Goal: Task Accomplishment & Management: Use online tool/utility

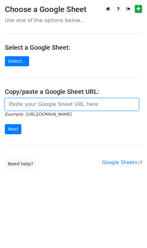
click at [43, 104] on input "url" at bounding box center [72, 104] width 134 height 12
type input "[URL][DOMAIN_NAME]"
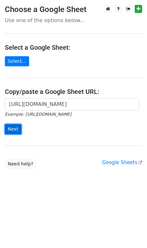
click at [13, 130] on input "Next" at bounding box center [13, 129] width 17 height 10
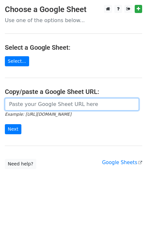
click at [34, 106] on input "url" at bounding box center [72, 104] width 134 height 12
paste input "[URL][DOMAIN_NAME]"
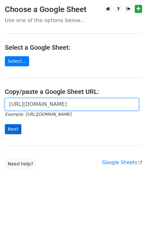
type input "[URL][DOMAIN_NAME]"
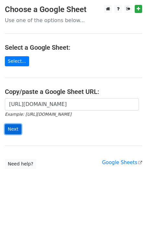
scroll to position [0, 0]
click at [15, 129] on input "Next" at bounding box center [13, 129] width 17 height 10
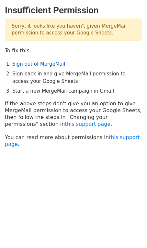
click at [32, 65] on link "Sign out of MergeMail" at bounding box center [38, 64] width 53 height 6
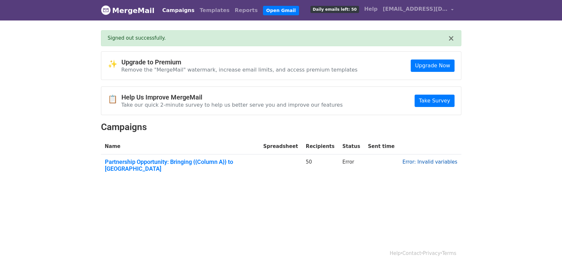
click at [422, 159] on link "Error: Invalid variables" at bounding box center [429, 162] width 55 height 6
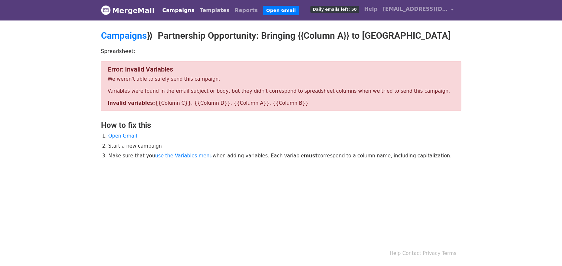
click at [207, 11] on link "Templates" at bounding box center [214, 10] width 35 height 13
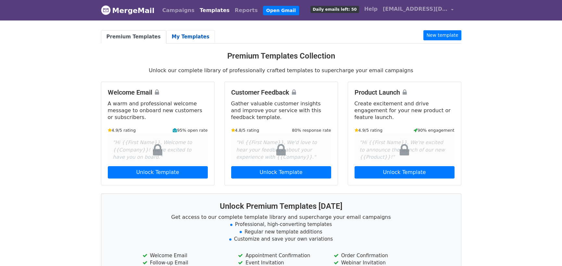
click at [183, 34] on link "My Templates" at bounding box center [190, 36] width 49 height 13
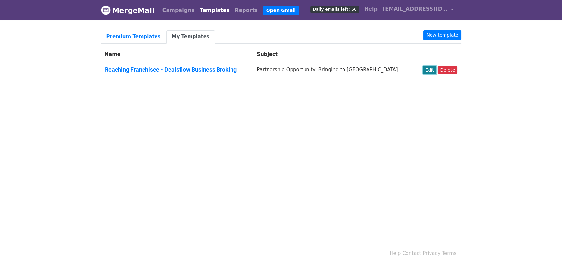
click at [436, 71] on link "Edit" at bounding box center [429, 70] width 13 height 8
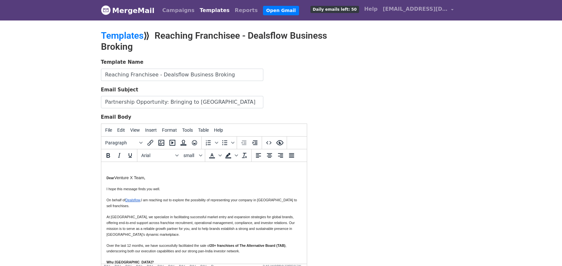
click at [143, 177] on p "Dear Venture X Team ," at bounding box center [203, 177] width 195 height 6
click at [263, 6] on link "Open Gmail" at bounding box center [281, 10] width 36 height 9
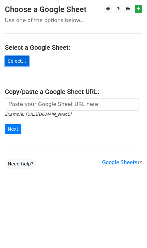
click at [17, 58] on link "Select..." at bounding box center [17, 61] width 24 height 10
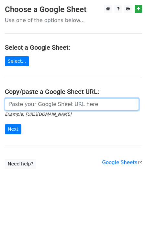
click at [36, 106] on input "url" at bounding box center [72, 104] width 134 height 12
type input "[URL][DOMAIN_NAME]"
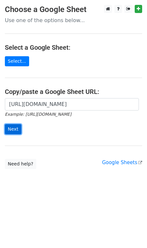
click at [13, 129] on input "Next" at bounding box center [13, 129] width 17 height 10
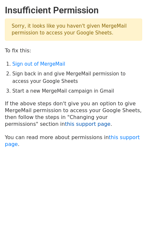
click at [65, 124] on link "this support page" at bounding box center [88, 124] width 46 height 6
click at [40, 61] on link "Sign out of MergeMail" at bounding box center [38, 64] width 53 height 6
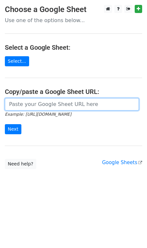
click at [37, 105] on input "url" at bounding box center [72, 104] width 134 height 12
type input "[URL][DOMAIN_NAME]"
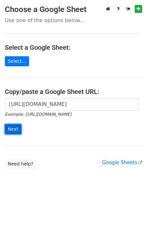
click at [9, 126] on input "Next" at bounding box center [13, 129] width 17 height 10
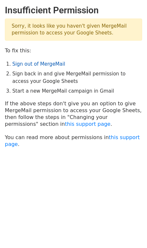
click at [35, 62] on link "Sign out of MergeMail" at bounding box center [38, 64] width 53 height 6
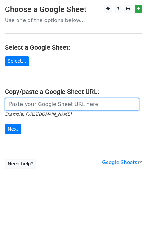
click at [67, 103] on input "url" at bounding box center [72, 104] width 134 height 12
paste input "https://docs.google.com/spreadsheets/d/1aW9YYUKevX_B7i3sVuJZE7Uvg7S5E5bs2DSa4XP…"
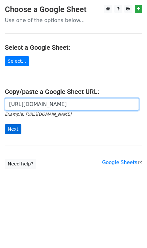
type input "https://docs.google.com/spreadsheets/d/1aW9YYUKevX_B7i3sVuJZE7Uvg7S5E5bs2DSa4XP…"
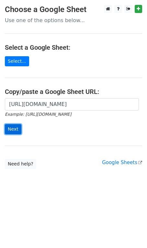
scroll to position [0, 0]
click at [16, 128] on input "Next" at bounding box center [13, 129] width 17 height 10
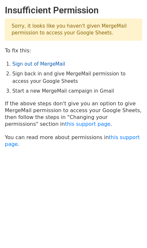
click at [31, 64] on link "Sign out of MergeMail" at bounding box center [38, 64] width 53 height 6
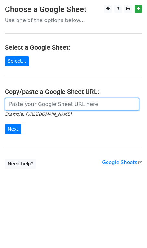
click at [63, 104] on input "url" at bounding box center [72, 104] width 134 height 12
type input "[URL][DOMAIN_NAME]"
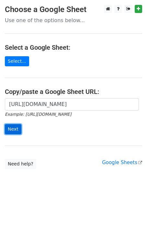
click at [10, 129] on input "Next" at bounding box center [13, 129] width 17 height 10
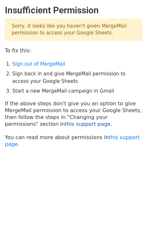
click at [65, 125] on link "this support page" at bounding box center [88, 124] width 46 height 6
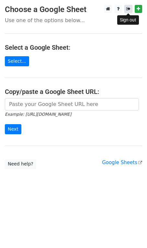
click at [130, 10] on icon at bounding box center [129, 8] width 4 height 5
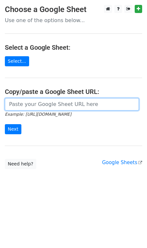
click at [78, 102] on input "url" at bounding box center [72, 104] width 134 height 12
type input "https://docs.google.com/spreadsheets/d/1aW9YYUKevX_B7i3sVuJZE7Uvg7S5E5bs2DSa4XP…"
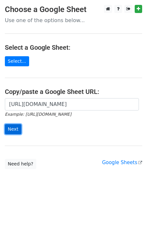
click at [11, 125] on input "Next" at bounding box center [13, 129] width 17 height 10
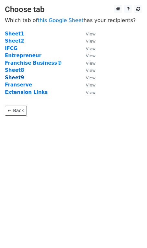
click at [12, 75] on strong "Sheet9" at bounding box center [14, 78] width 19 height 6
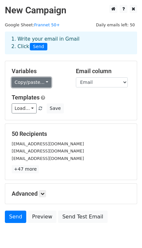
click at [43, 82] on link "Copy/paste..." at bounding box center [32, 82] width 40 height 10
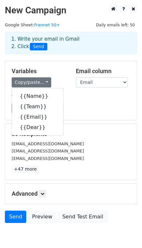
click at [90, 98] on h5 "Templates" at bounding box center [71, 97] width 119 height 7
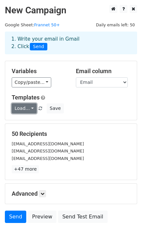
click at [28, 108] on link "Load..." at bounding box center [24, 108] width 25 height 10
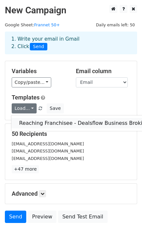
click at [44, 122] on link "Reaching Franchisee - Dealsflow Business Broking" at bounding box center [83, 123] width 145 height 10
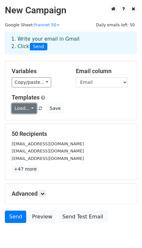
click at [31, 109] on link "Load..." at bounding box center [24, 108] width 25 height 10
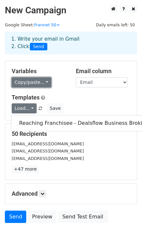
click at [42, 84] on link "Copy/paste..." at bounding box center [32, 82] width 40 height 10
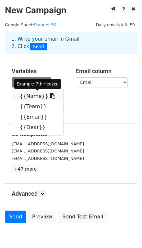
click at [32, 96] on link "{{Name}}" at bounding box center [37, 96] width 51 height 10
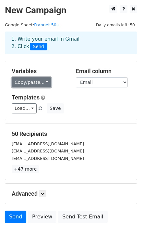
click at [43, 84] on link "Copy/paste..." at bounding box center [32, 82] width 40 height 10
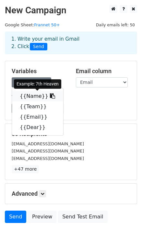
click at [31, 98] on link "{{Name}}" at bounding box center [37, 96] width 51 height 10
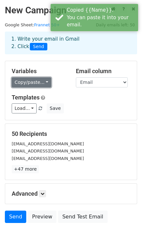
click at [37, 85] on link "Copy/paste..." at bounding box center [32, 82] width 40 height 10
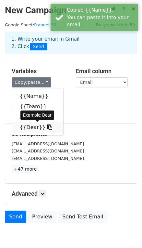
click at [30, 124] on link "{{Dear}}" at bounding box center [37, 127] width 51 height 10
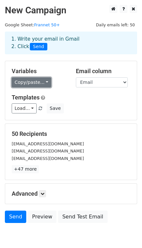
click at [39, 80] on link "Copy/paste..." at bounding box center [32, 82] width 40 height 10
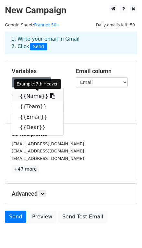
click at [31, 97] on link "{{Name}}" at bounding box center [37, 96] width 51 height 10
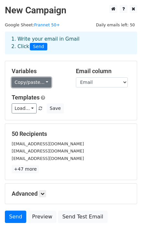
click at [42, 82] on link "Copy/paste..." at bounding box center [32, 82] width 40 height 10
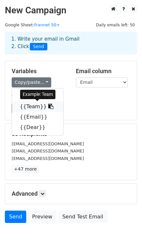
click at [32, 104] on link "{{Team}}" at bounding box center [37, 106] width 51 height 10
